Goal: Use online tool/utility: Utilize a website feature to perform a specific function

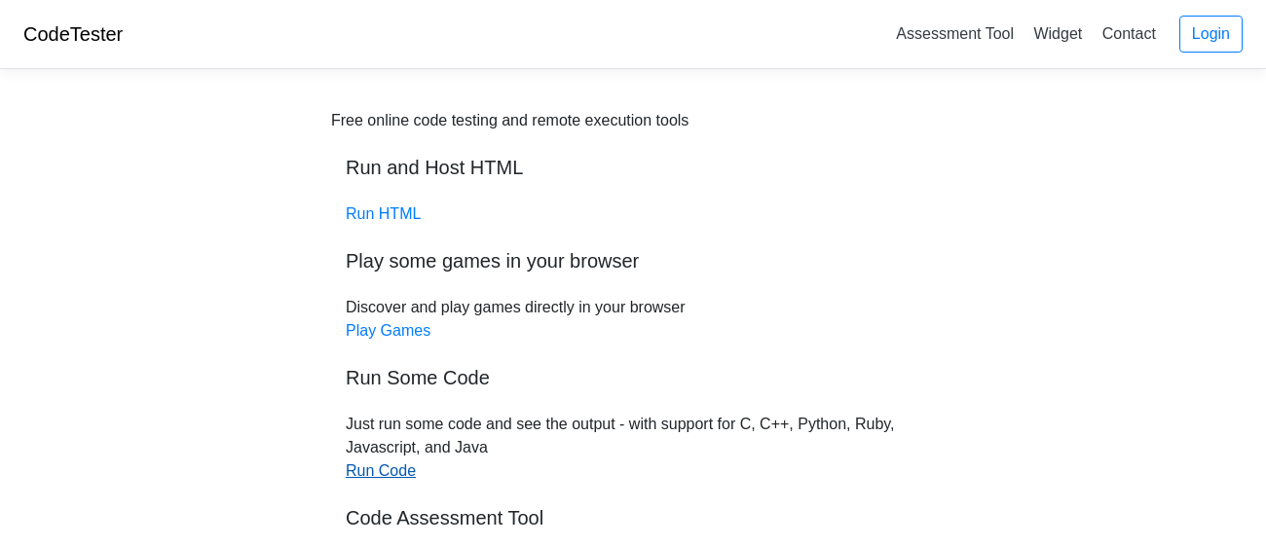
click at [369, 463] on link "Run Code" at bounding box center [381, 471] width 70 height 17
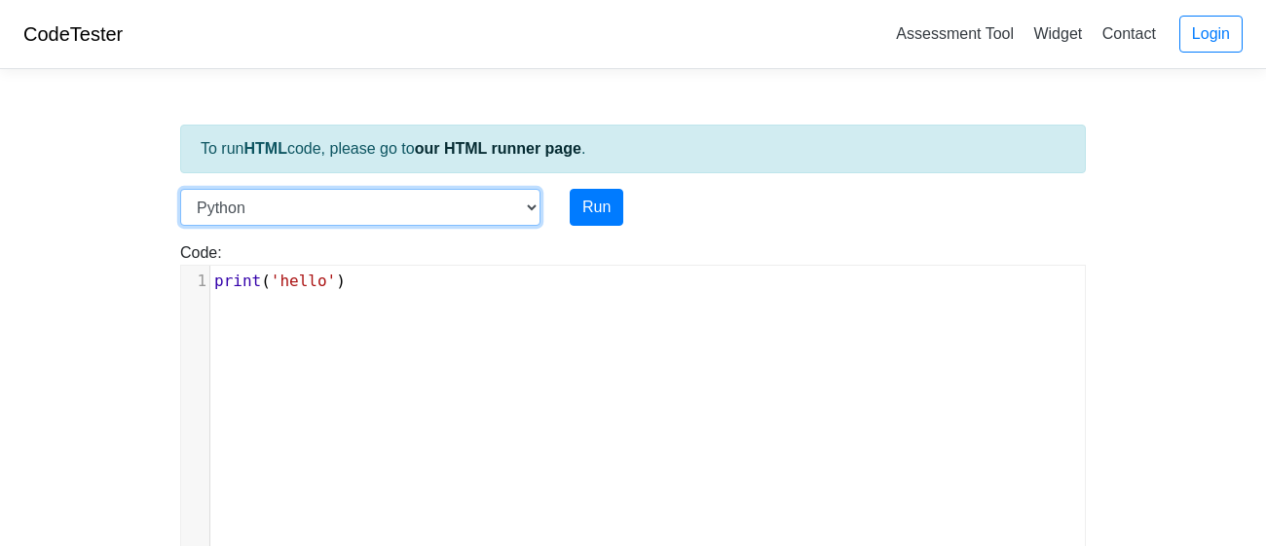
click at [498, 199] on select "C C++ Go Java Javascript Python Ruby" at bounding box center [360, 207] width 360 height 37
click at [388, 209] on select "C C++ Go Java Javascript Python Ruby" at bounding box center [360, 207] width 360 height 37
select select "javascript"
click at [180, 189] on select "C C++ Go Java Javascript Python Ruby" at bounding box center [360, 207] width 360 height 37
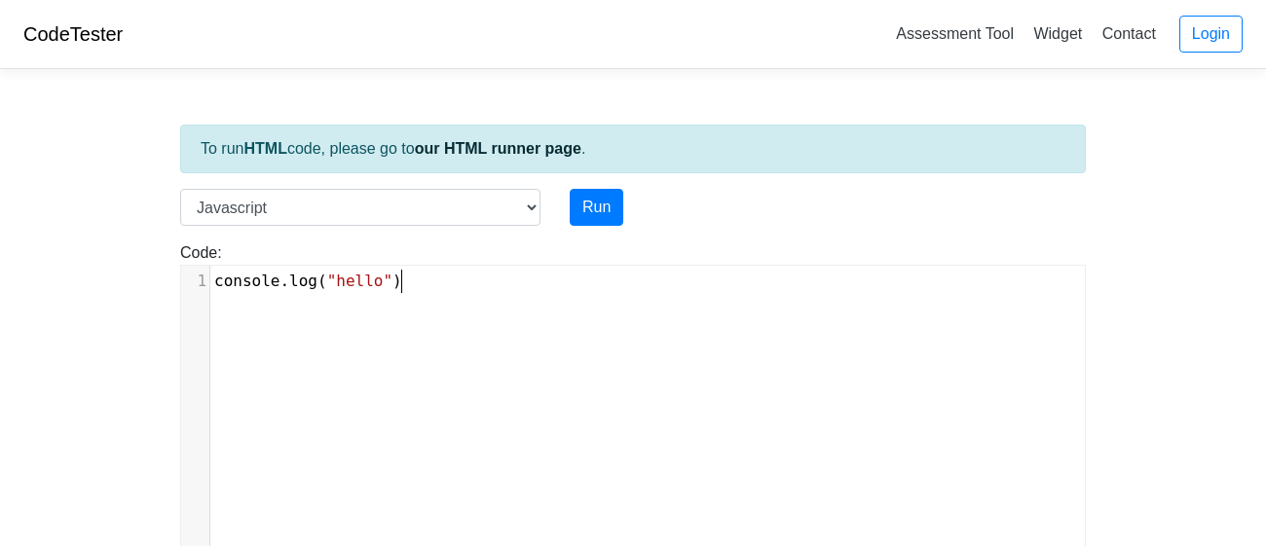
scroll to position [8, 0]
type textarea "console.log("hello")"
drag, startPoint x: 431, startPoint y: 325, endPoint x: 209, endPoint y: 241, distance: 237.7
click at [209, 242] on div "Code: console.log("hello") console.log("hello") x 1 console . log ( "hello" )" at bounding box center [633, 400] width 935 height 316
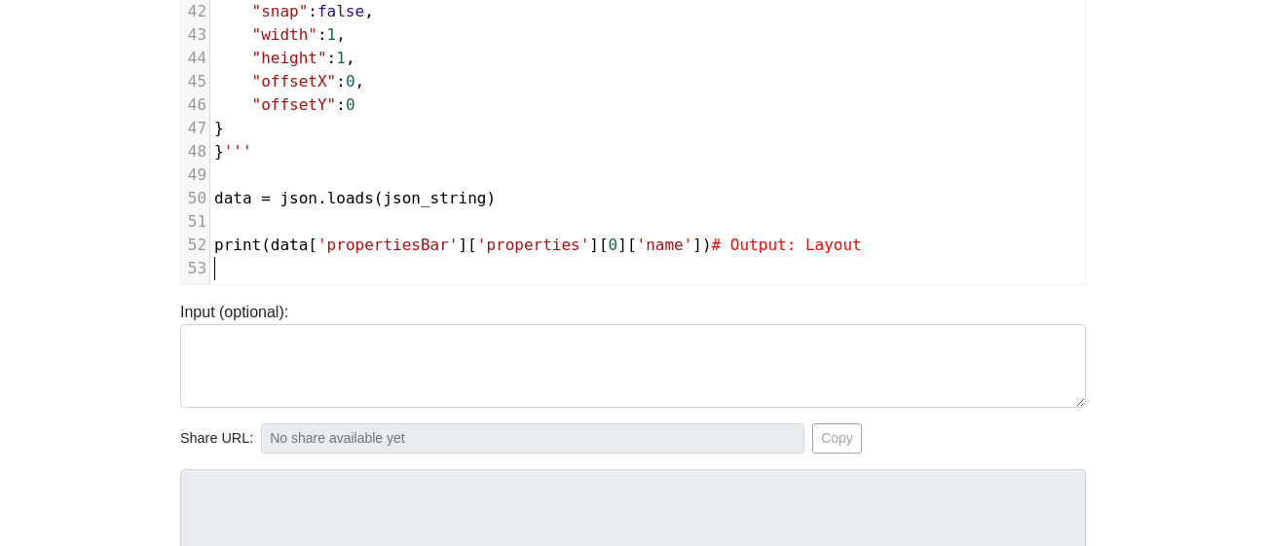
scroll to position [0, 0]
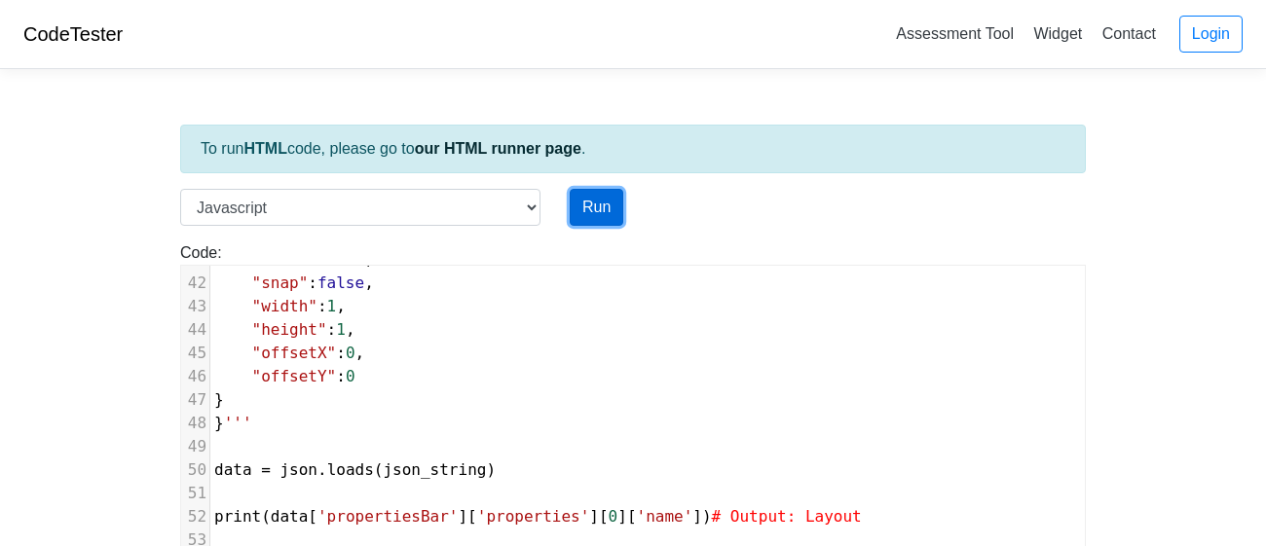
click at [601, 205] on button "Run" at bounding box center [597, 207] width 54 height 37
type input "https://codetester.io/runner?s=D9lpkbmRWn"
type textarea "Submission status: Runtime Error (NZEC) Stderr: /box/script.js:1 import json ^^…"
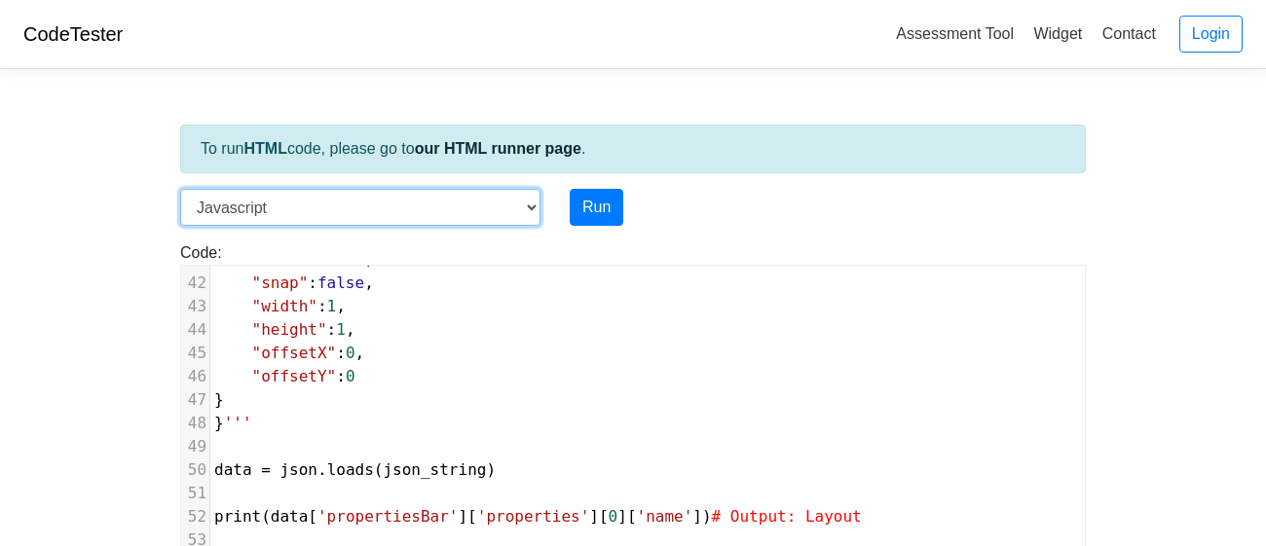
click at [433, 222] on select "C C++ Go Java Javascript Python Ruby" at bounding box center [360, 207] width 360 height 37
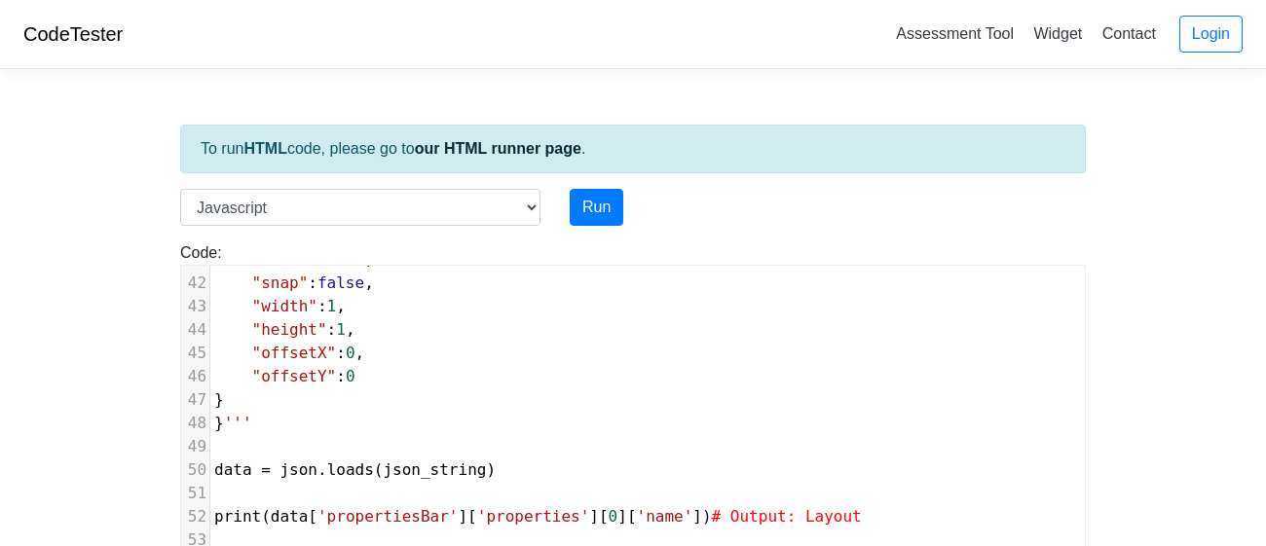
click at [31, 111] on body "CodeTester Assessment Tool Widget Contact Login To run HTML code, please go to …" at bounding box center [633, 519] width 1266 height 1039
click at [431, 156] on link "our HTML runner page" at bounding box center [498, 148] width 167 height 17
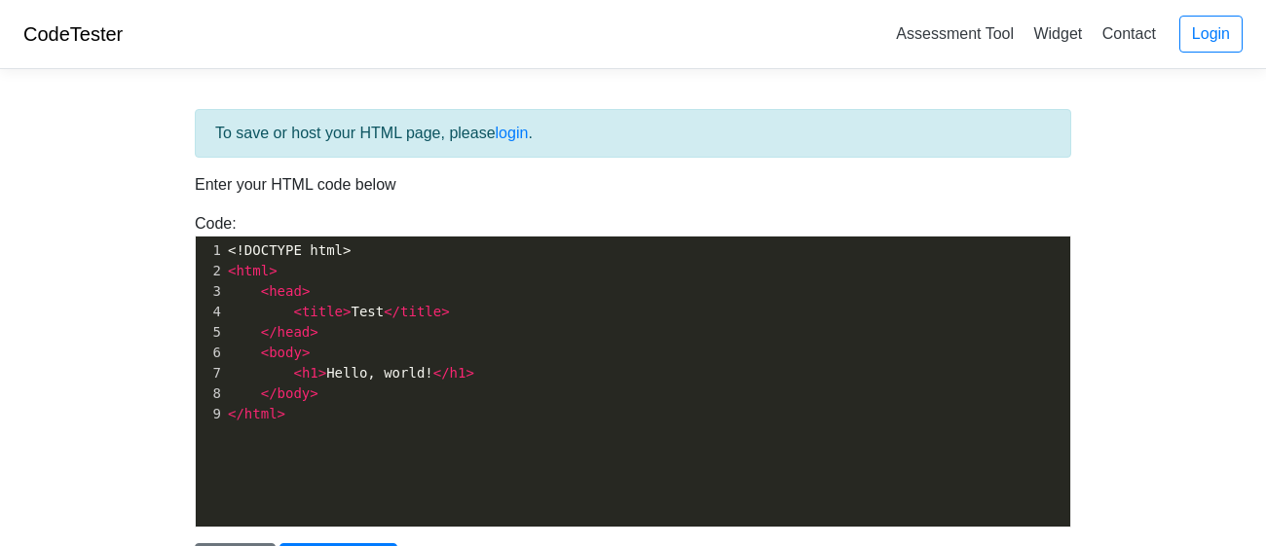
scroll to position [6, 0]
type textarea "<!DOCTYPE html> <html> <head> <title>Test</title> </head> <body> <h1>Hello, wor…"
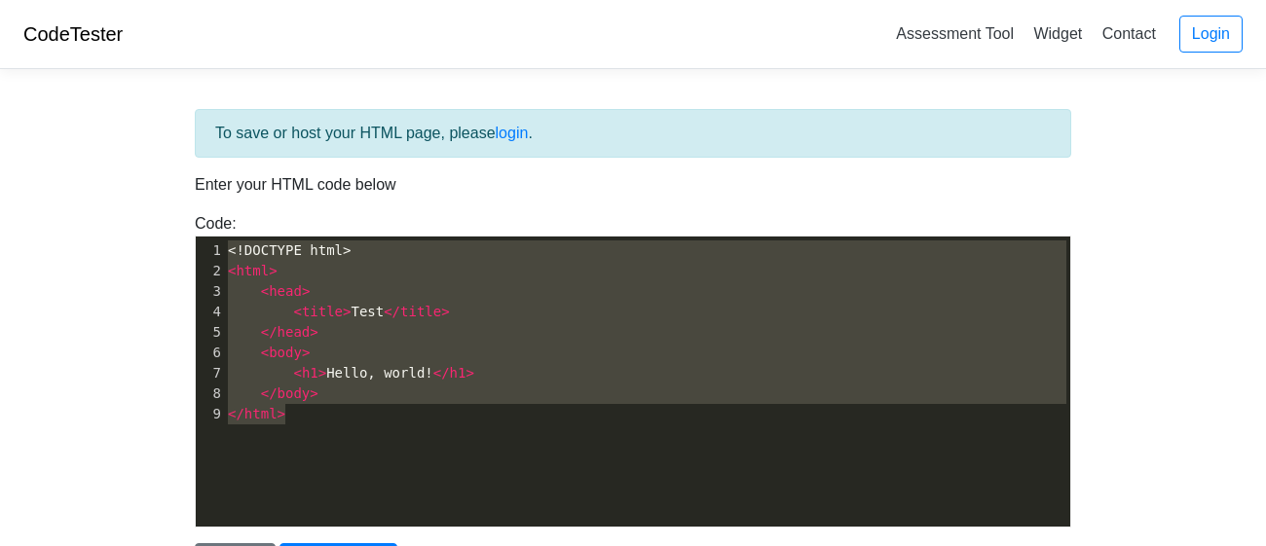
drag, startPoint x: 417, startPoint y: 481, endPoint x: 162, endPoint y: 158, distance: 411.9
click at [162, 158] on body "CodeTester Assessment Tool Widget Contact Login To save or host your HTML page,…" at bounding box center [633, 350] width 1266 height 701
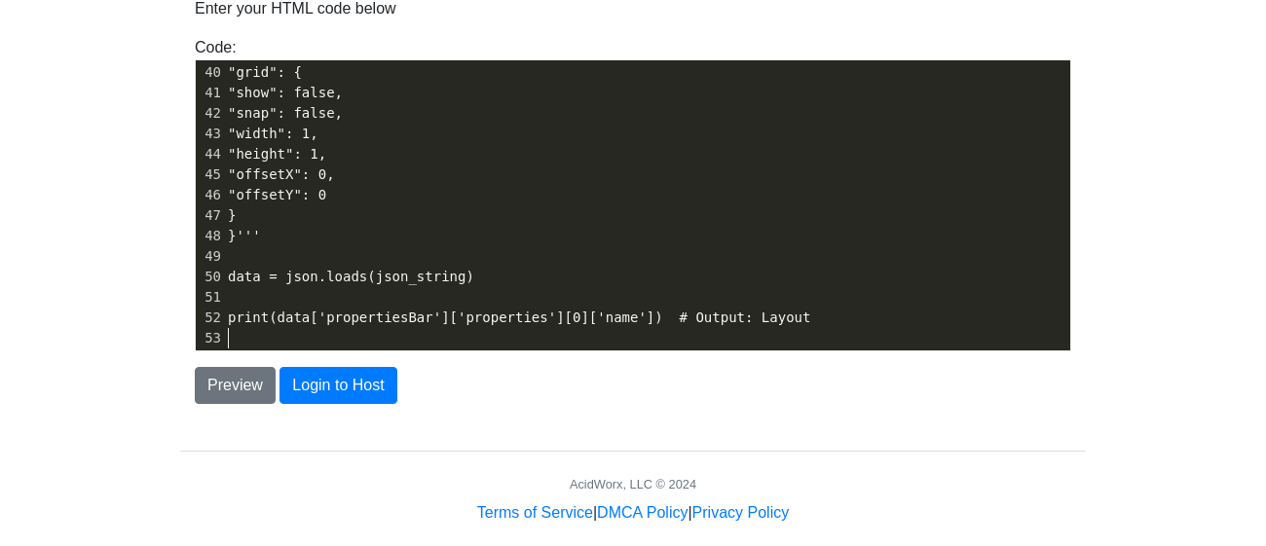
scroll to position [201, 0]
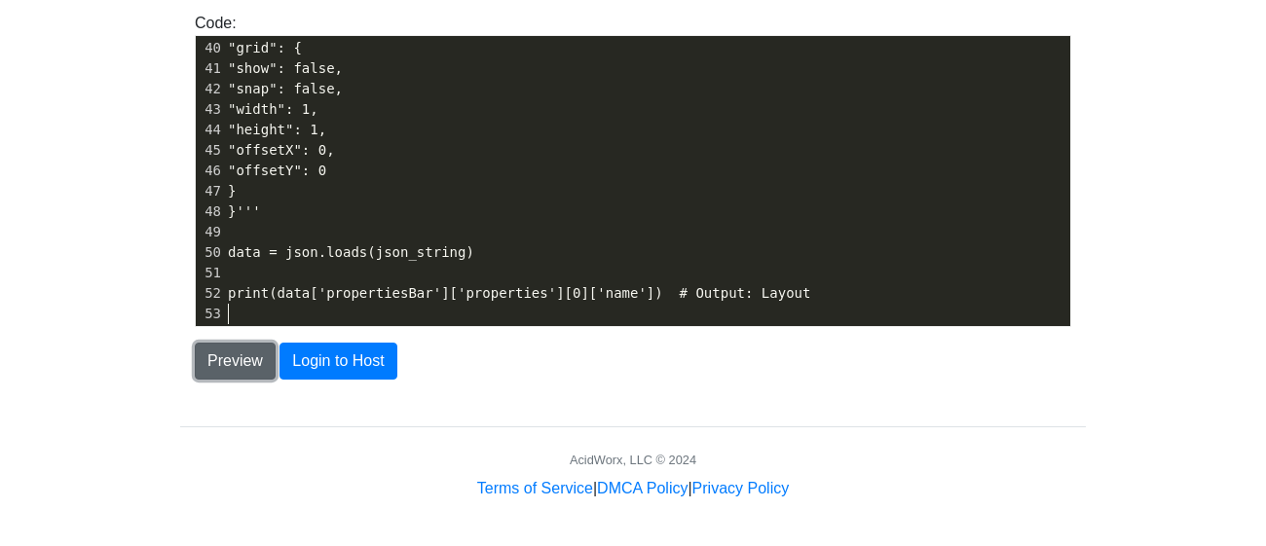
click at [263, 359] on button "Preview" at bounding box center [235, 361] width 81 height 37
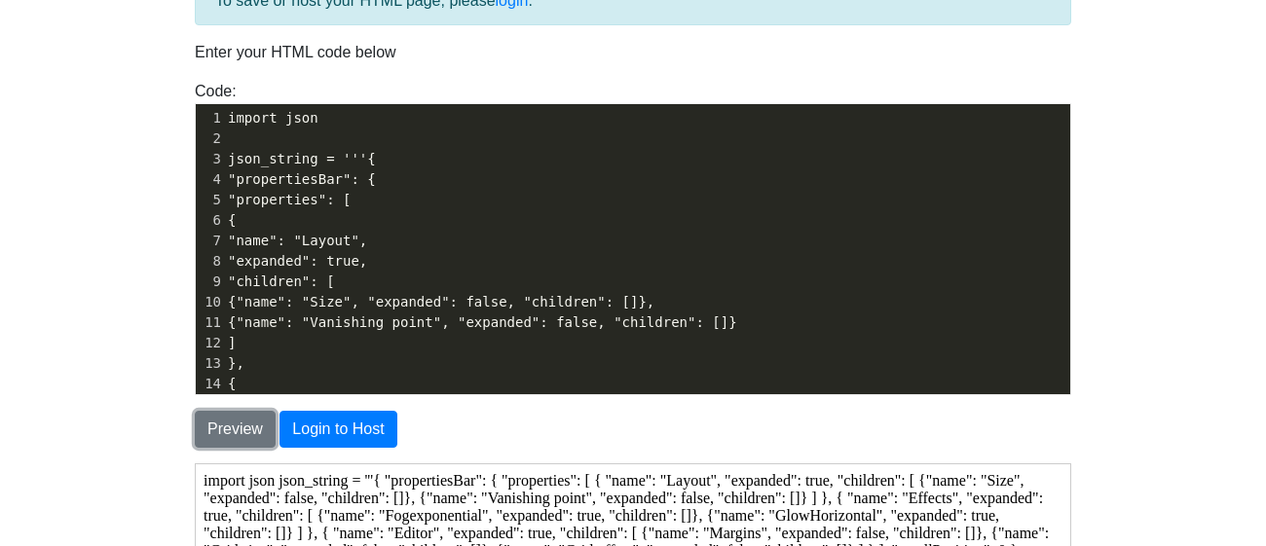
scroll to position [0, 0]
